Goal: Transaction & Acquisition: Download file/media

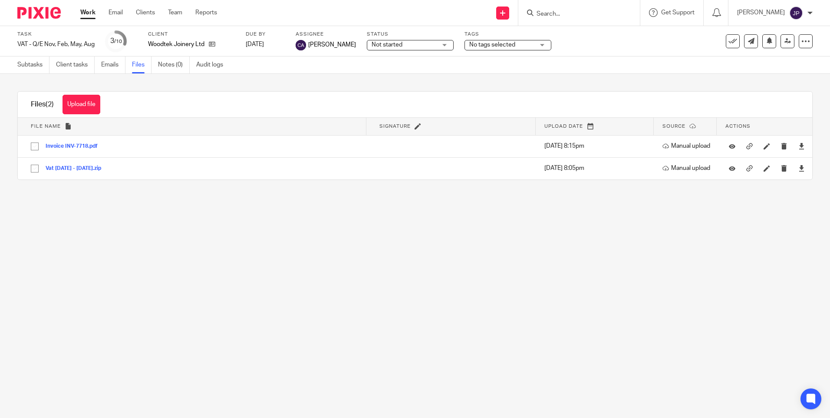
click at [568, 14] on input "Search" at bounding box center [575, 14] width 78 height 8
type input "woodtek"
click at [588, 34] on link at bounding box center [602, 37] width 137 height 20
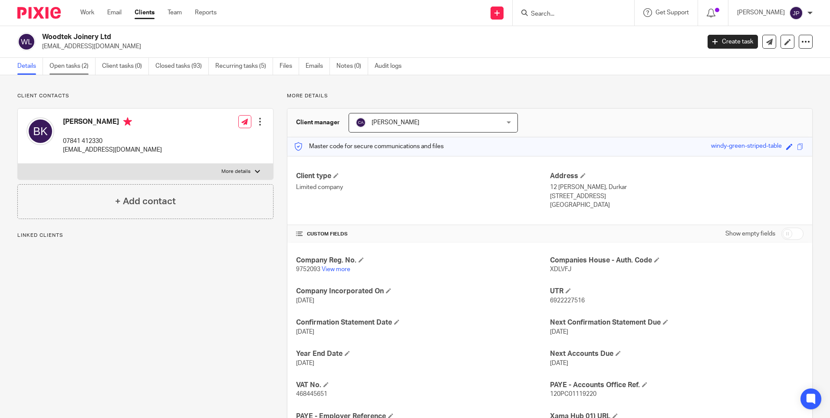
click at [59, 68] on link "Open tasks (2)" at bounding box center [72, 66] width 46 height 17
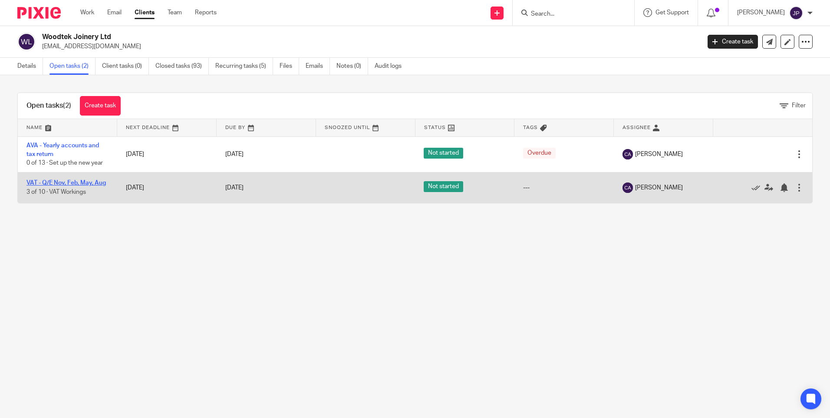
click at [91, 181] on link "VAT - Q/E Nov, Feb, May, Aug" at bounding box center [65, 183] width 79 height 6
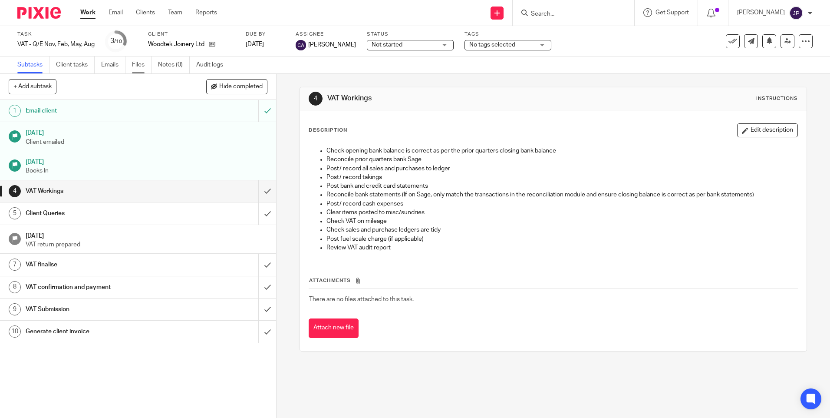
click at [139, 67] on link "Files" at bounding box center [142, 64] width 20 height 17
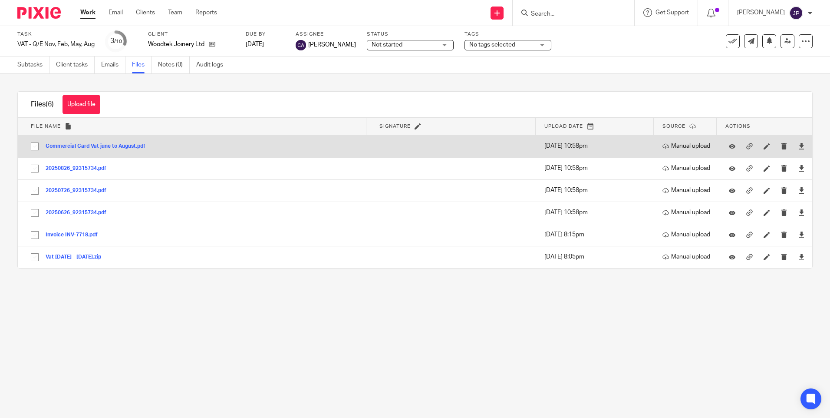
click at [34, 142] on input "checkbox" at bounding box center [34, 146] width 16 height 16
checkbox input "true"
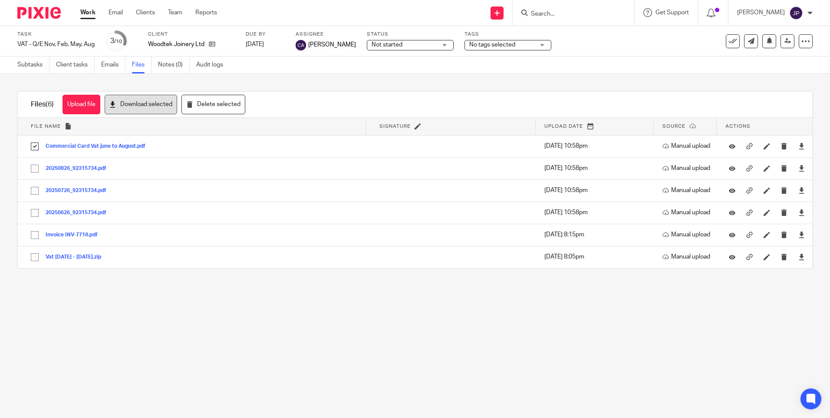
click at [134, 107] on button "Download selected" at bounding box center [141, 105] width 73 height 20
